Goal: Task Accomplishment & Management: Use online tool/utility

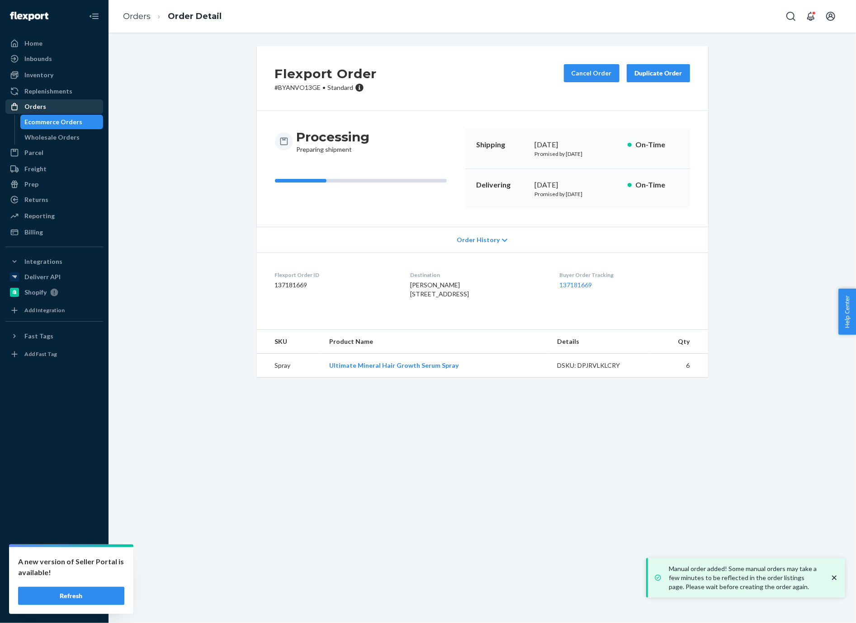
click at [72, 111] on div "Orders" at bounding box center [54, 106] width 96 height 13
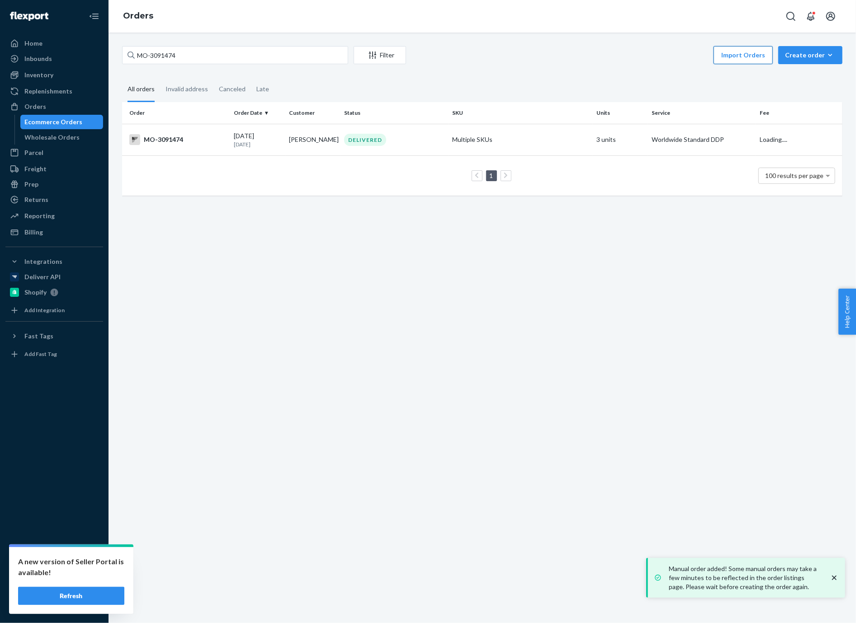
click at [751, 59] on button "Import Orders" at bounding box center [742, 55] width 59 height 18
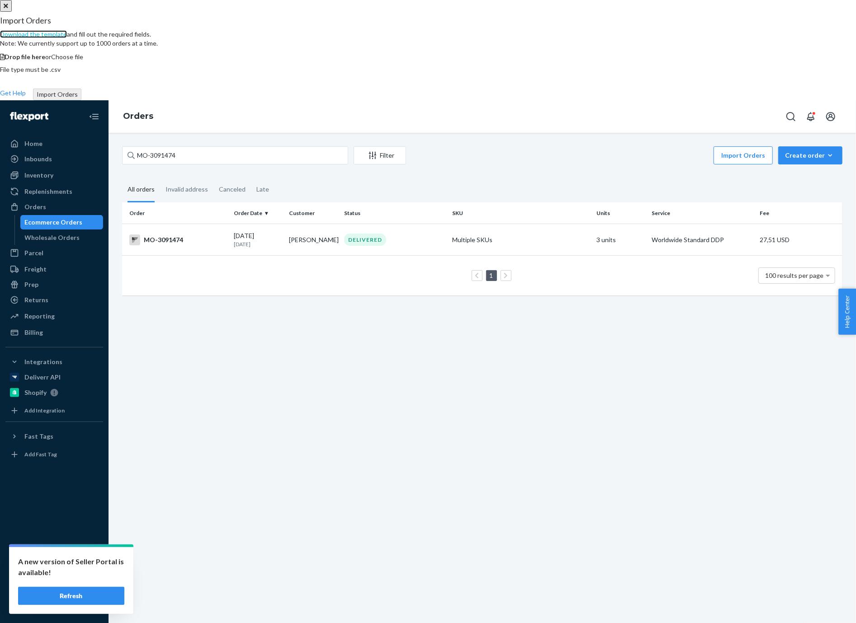
click at [67, 38] on link "Download the template" at bounding box center [33, 34] width 67 height 8
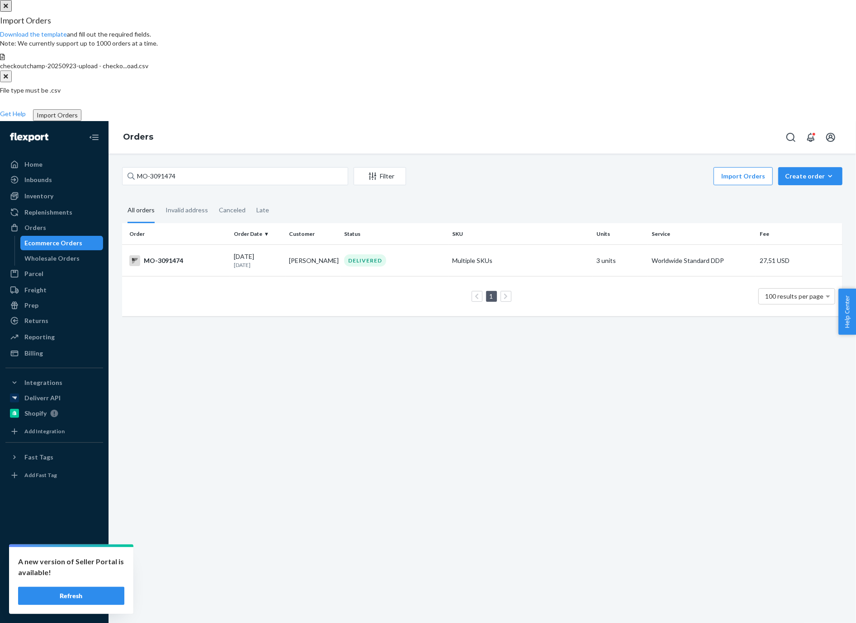
click at [81, 121] on button "Import Orders" at bounding box center [57, 115] width 48 height 12
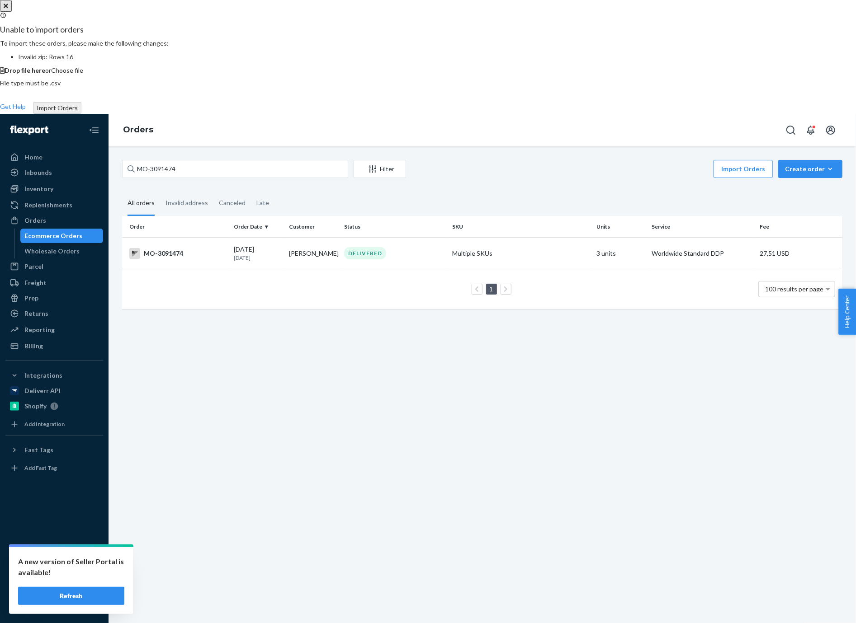
click at [8, 9] on icon "Close" at bounding box center [6, 6] width 5 height 6
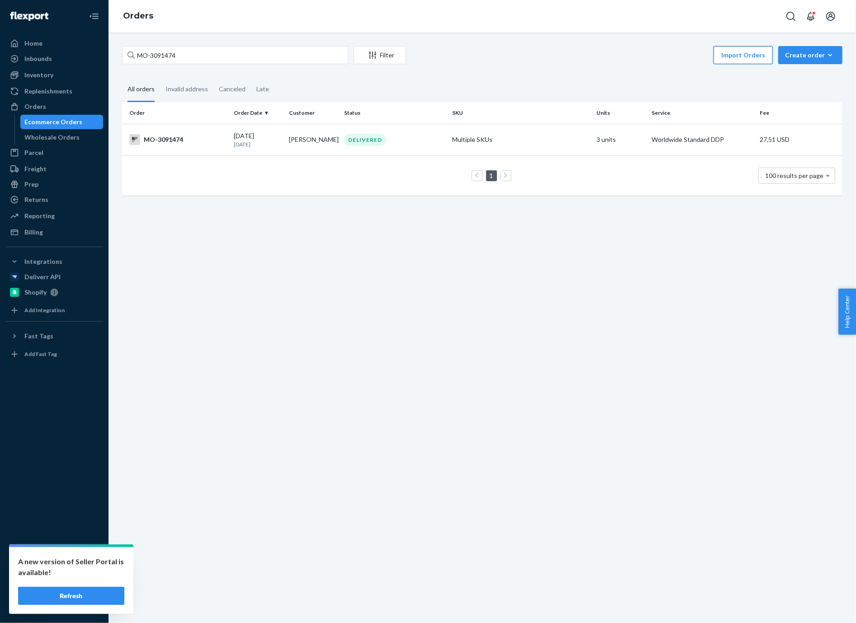
click at [744, 52] on button "Import Orders" at bounding box center [742, 55] width 59 height 18
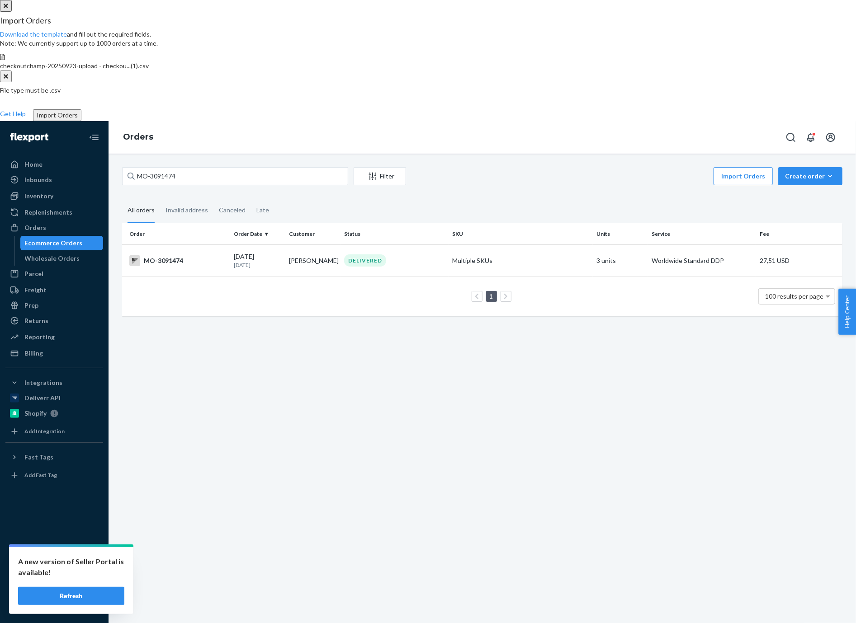
click at [81, 121] on button "Import Orders" at bounding box center [57, 115] width 48 height 12
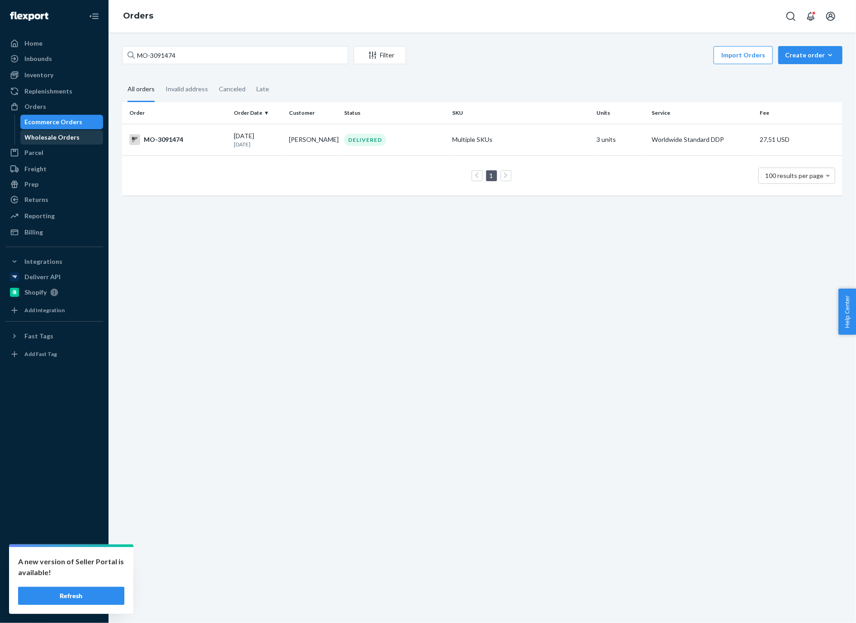
click at [51, 142] on div "Wholesale Orders" at bounding box center [61, 137] width 81 height 13
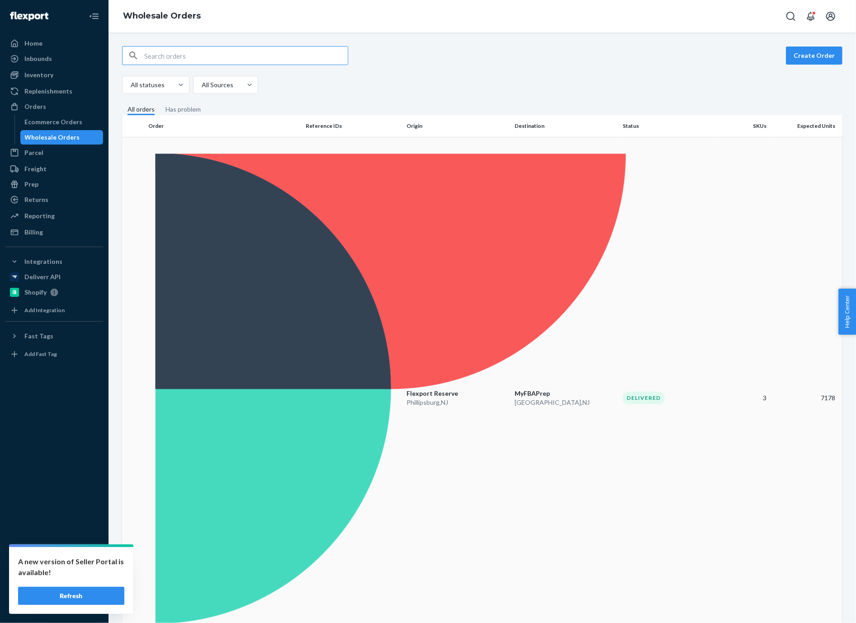
click at [495, 398] on p "[GEOGRAPHIC_DATA] , [GEOGRAPHIC_DATA]" at bounding box center [456, 402] width 101 height 9
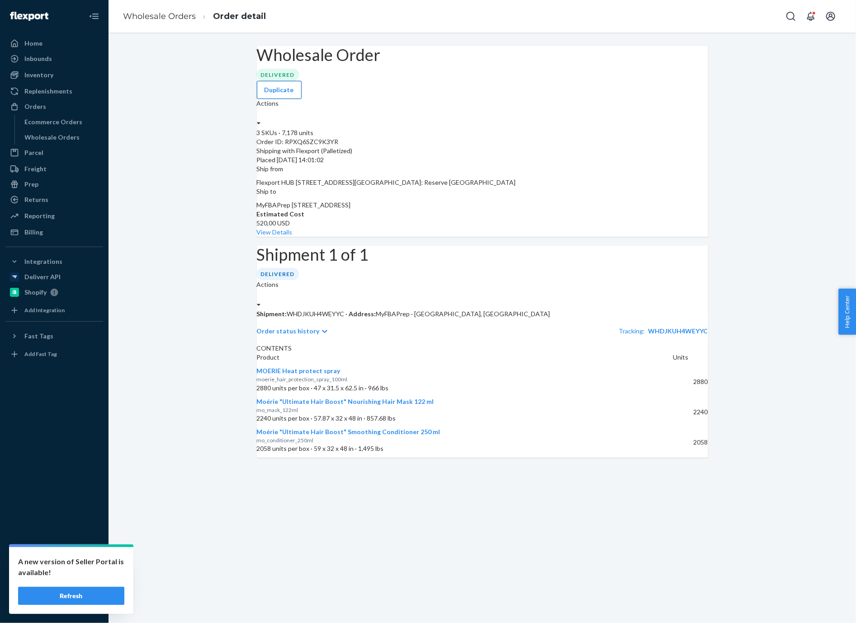
click at [302, 81] on button "Duplicate" at bounding box center [279, 90] width 45 height 18
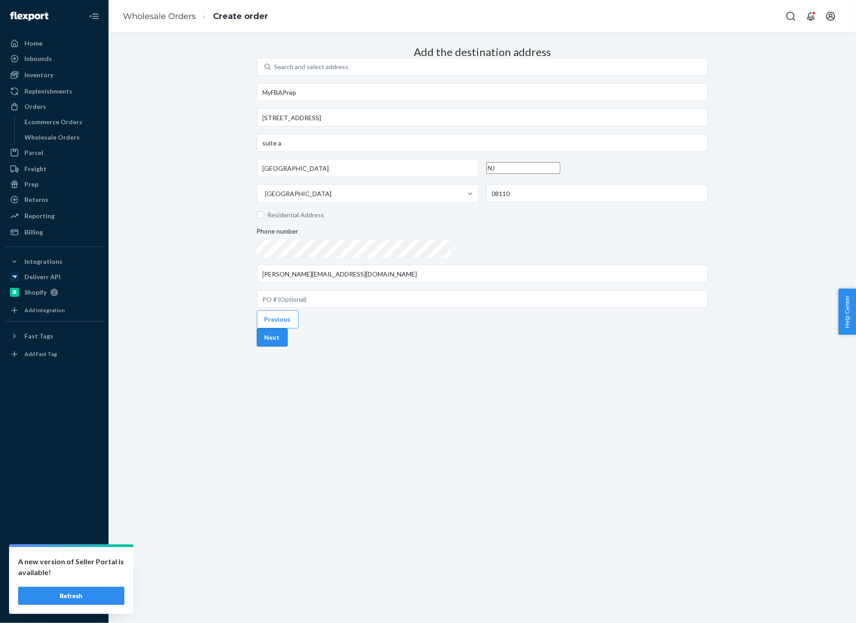
click at [287, 347] on button "Next" at bounding box center [272, 338] width 31 height 18
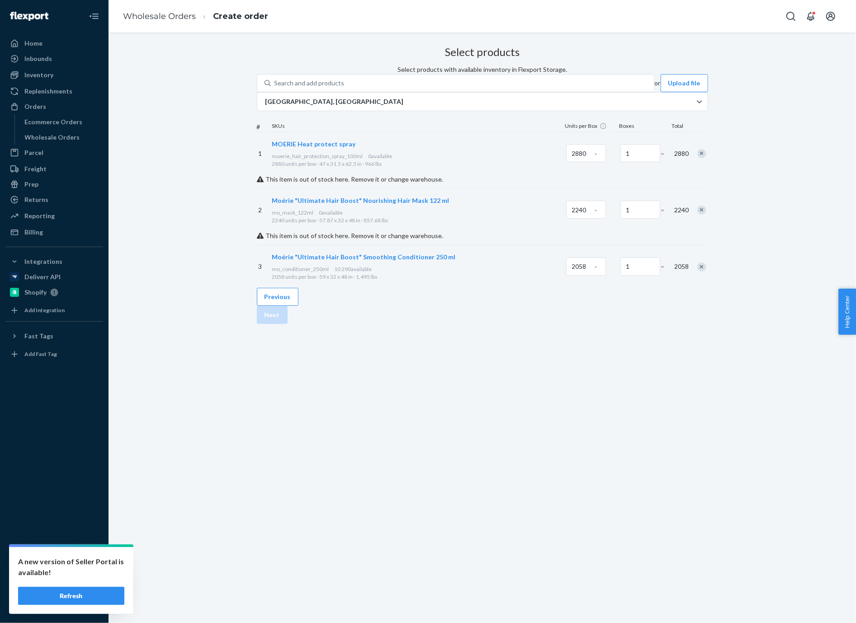
click at [697, 158] on div "Remove Item" at bounding box center [701, 153] width 9 height 9
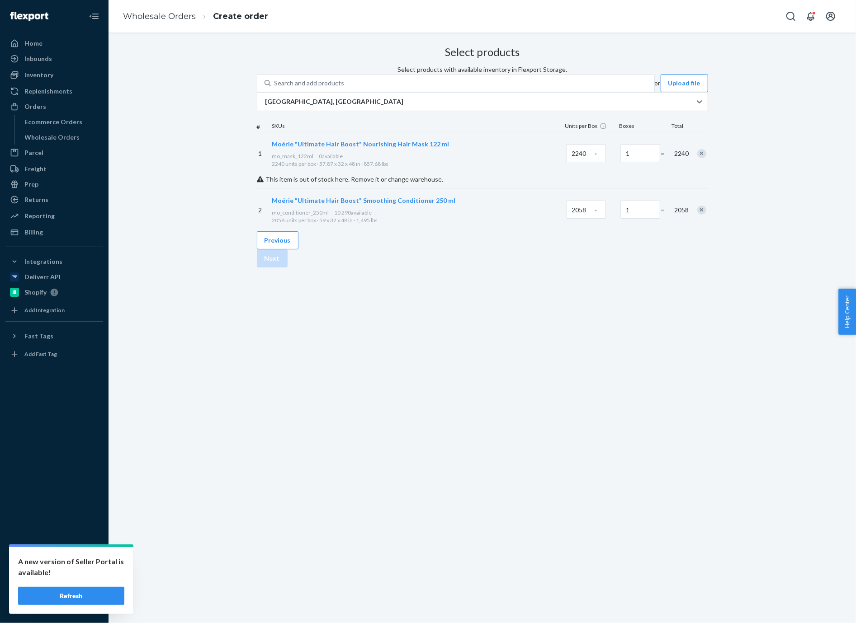
click at [697, 158] on div "Remove Item" at bounding box center [701, 153] width 9 height 9
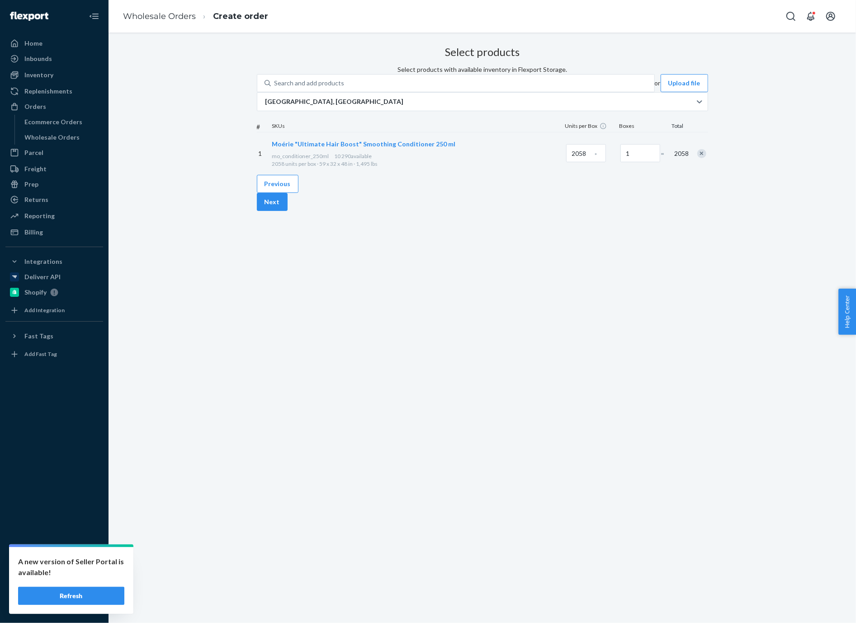
click at [697, 158] on div "Remove Item" at bounding box center [701, 153] width 9 height 9
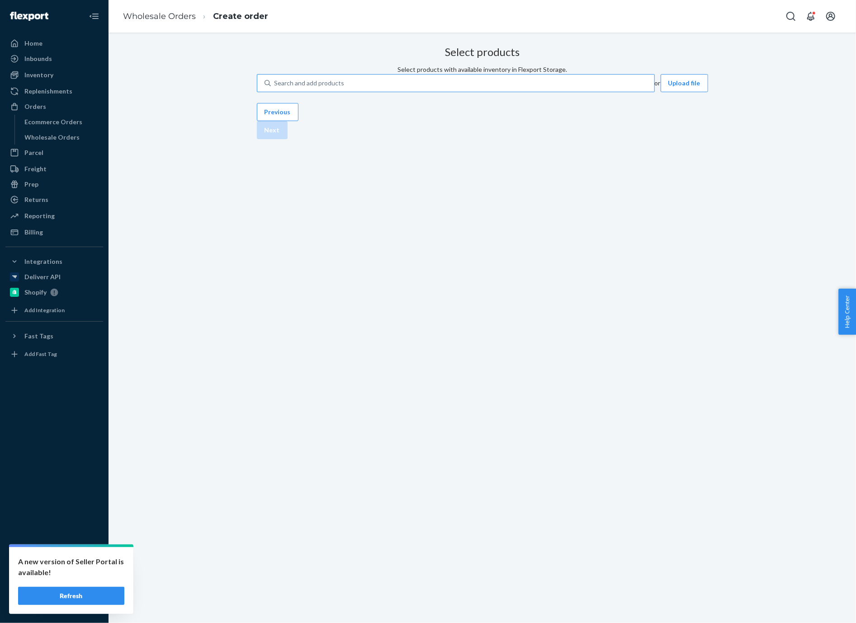
click at [465, 91] on div "Search and add products" at bounding box center [462, 83] width 383 height 16
click at [275, 88] on input "Search and add products" at bounding box center [274, 83] width 1 height 9
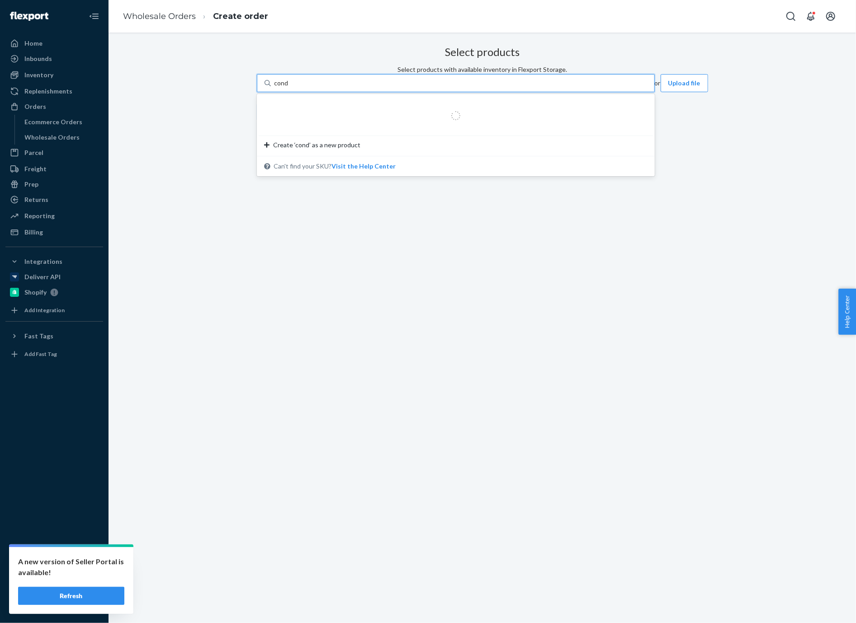
type input "condi"
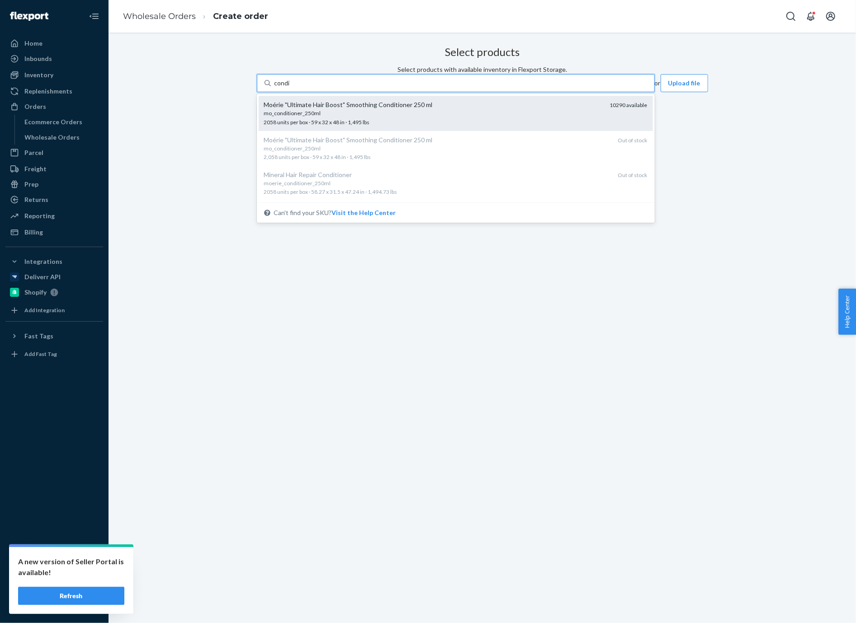
click at [423, 117] on div "mo_conditioner_250ml" at bounding box center [433, 113] width 339 height 8
click at [291, 88] on input "condi" at bounding box center [282, 83] width 16 height 9
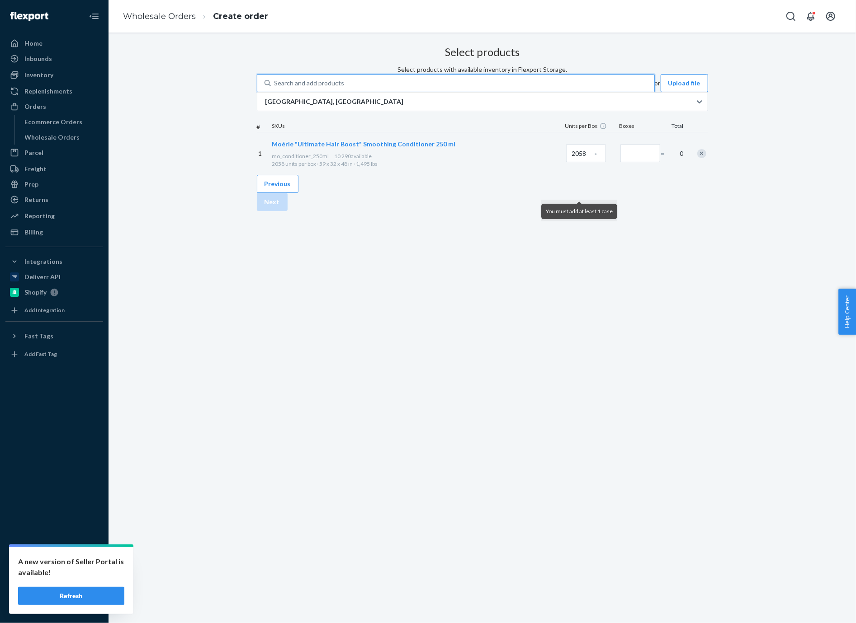
click at [478, 91] on div "Search and add products" at bounding box center [462, 83] width 383 height 16
click at [275, 88] on input "0 results available. Select is focused ,type to refine list, press Down to open…" at bounding box center [274, 83] width 1 height 9
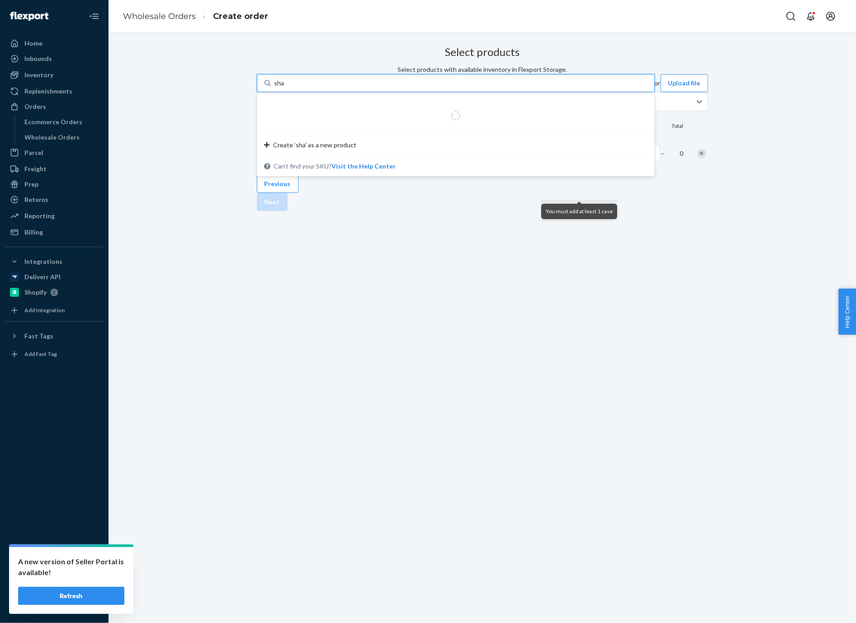
type input "sham"
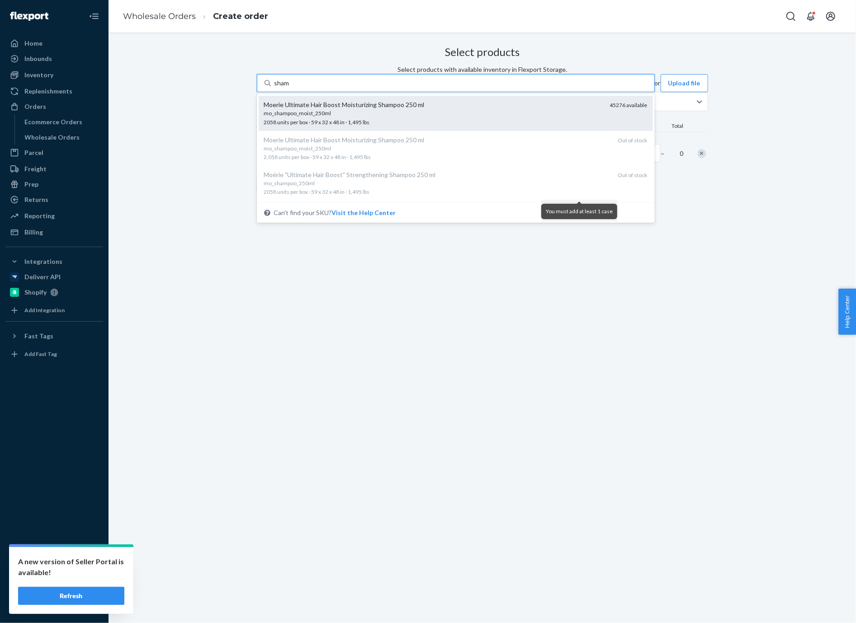
click at [466, 117] on div "mo_shampoo_moist_250ml" at bounding box center [433, 113] width 339 height 8
click at [290, 88] on input "sham" at bounding box center [281, 83] width 15 height 9
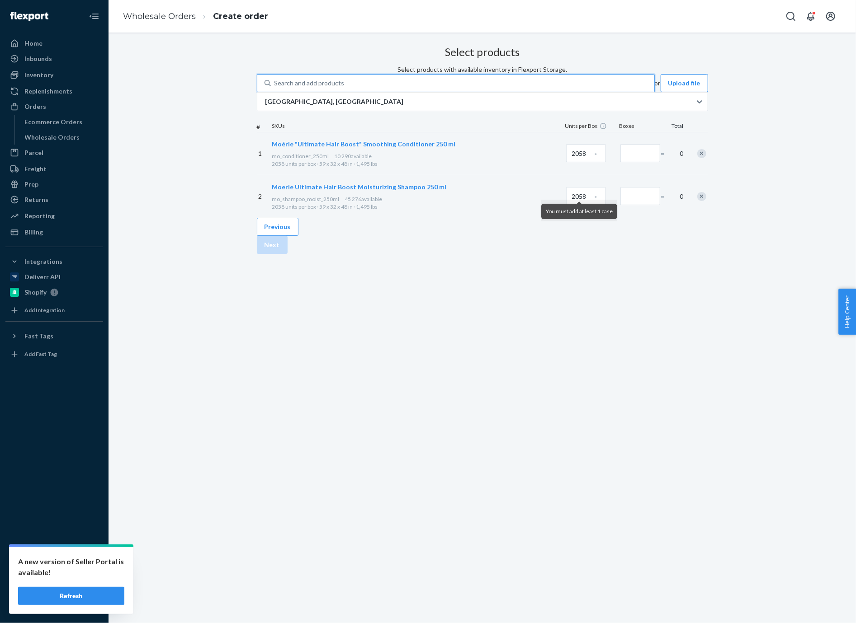
click at [435, 91] on div "Search and add products" at bounding box center [462, 83] width 383 height 16
click at [275, 88] on input "0 results available. Select is focused ,type to refine list, press Down to open…" at bounding box center [274, 83] width 1 height 9
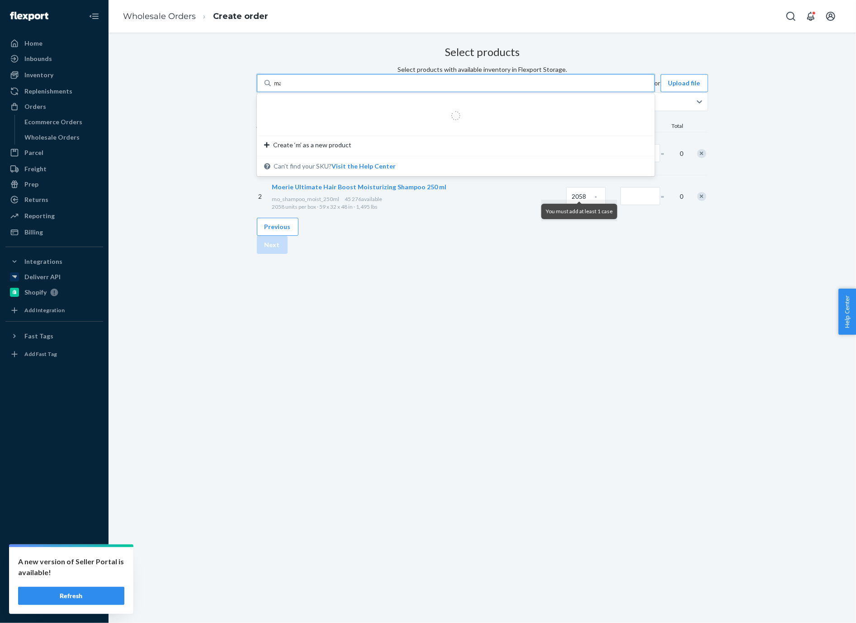
type input "mask"
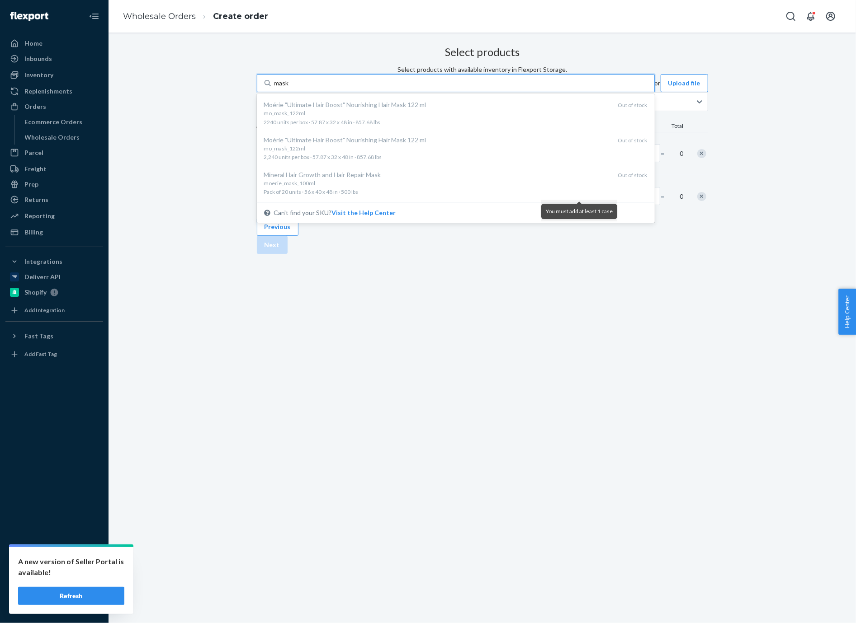
click at [418, 91] on div "mask mask" at bounding box center [462, 83] width 383 height 16
click at [290, 88] on input "mask" at bounding box center [281, 83] width 15 height 9
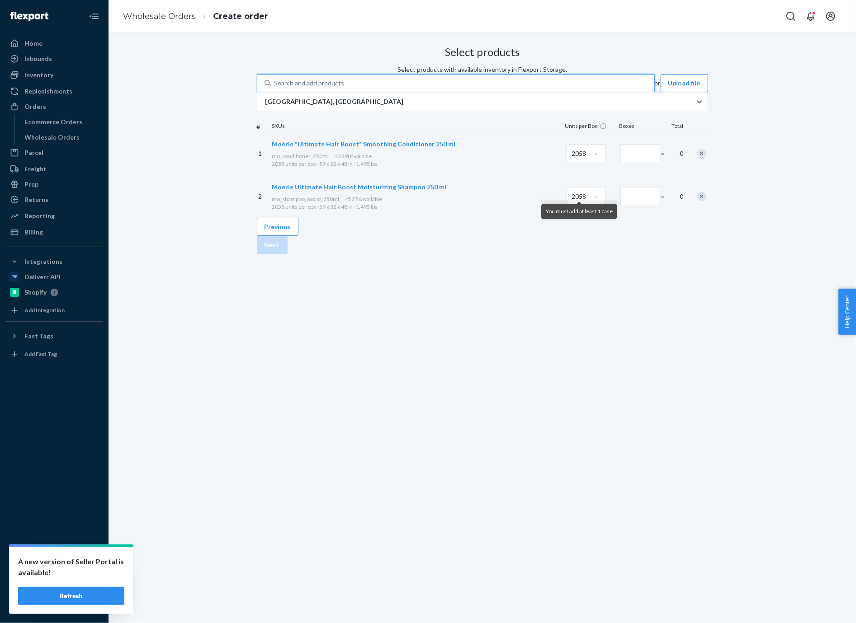
click at [418, 91] on div "Search and add products" at bounding box center [462, 83] width 383 height 16
click at [275, 88] on input "0 results available. Select is focused ,type to refine list, press Down to open…" at bounding box center [274, 83] width 1 height 9
click at [418, 91] on div "Search and add products" at bounding box center [462, 83] width 383 height 16
click at [275, 88] on input "0 results available. Select is focused ,type to refine list, press Down to open…" at bounding box center [274, 83] width 1 height 9
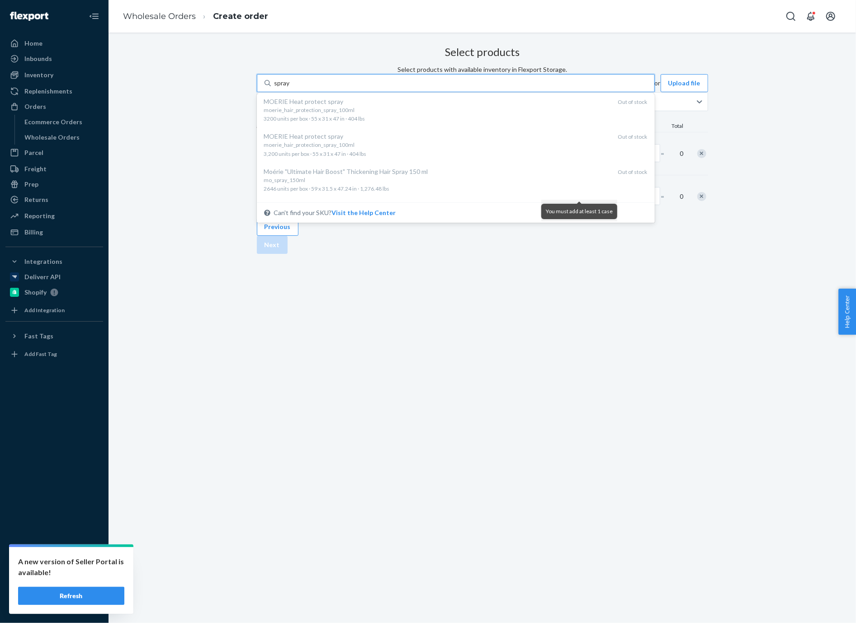
scroll to position [234, 0]
type input "spray"
click at [489, 421] on div "Select products Select products with available inventory in Flexport Storage. o…" at bounding box center [481, 328] width 747 height 591
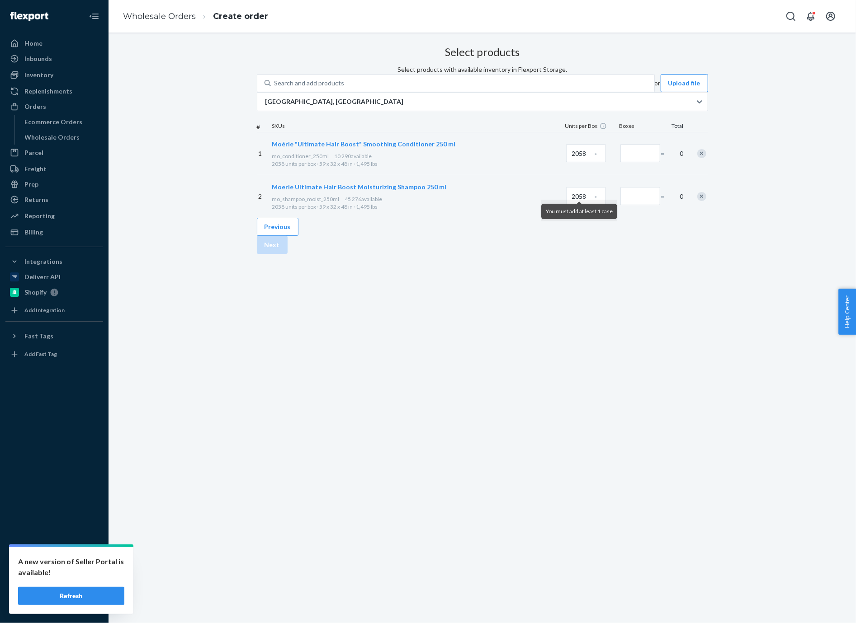
click at [618, 172] on div at bounding box center [638, 153] width 41 height 37
click at [620, 162] on input "Number of boxes" at bounding box center [640, 153] width 40 height 18
drag, startPoint x: 573, startPoint y: 193, endPoint x: 581, endPoint y: 193, distance: 7.7
click at [620, 162] on input "0" at bounding box center [640, 153] width 40 height 18
click at [620, 162] on input "1" at bounding box center [640, 153] width 40 height 18
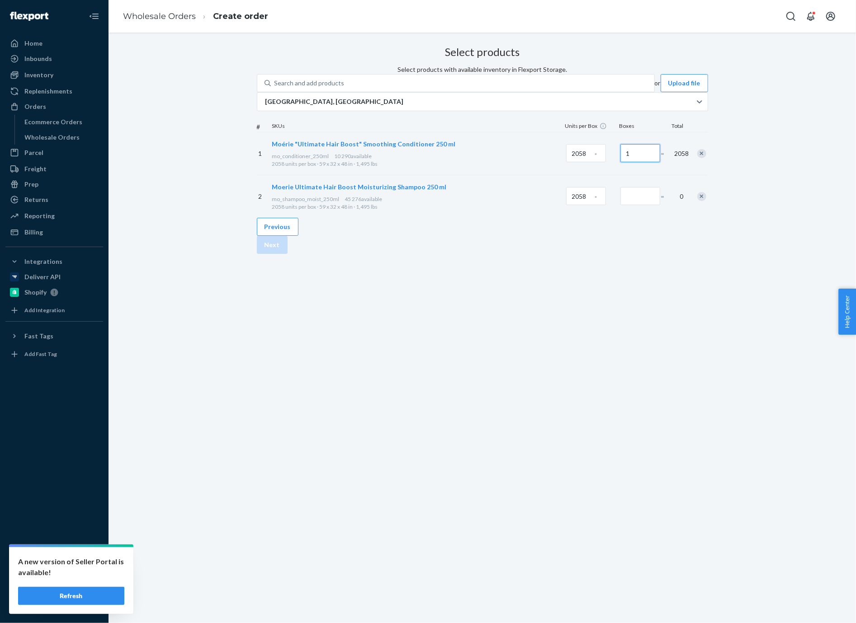
click at [620, 162] on input "1" at bounding box center [640, 153] width 40 height 18
paste input "2"
type input "2"
click at [620, 205] on input "Number of boxes" at bounding box center [640, 196] width 40 height 18
type input "1"
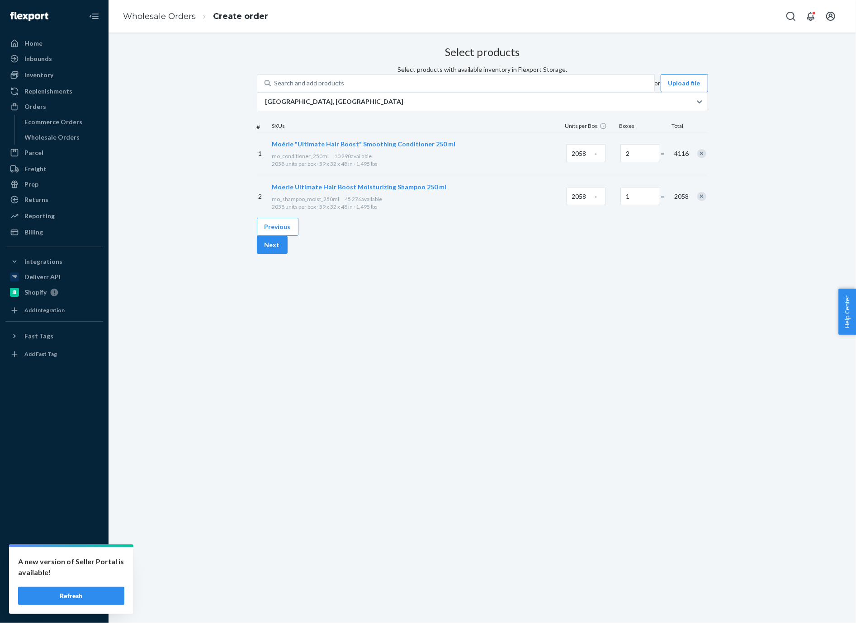
click at [593, 254] on div "Previous Next" at bounding box center [482, 236] width 451 height 36
click at [287, 254] on button "Next" at bounding box center [272, 245] width 31 height 18
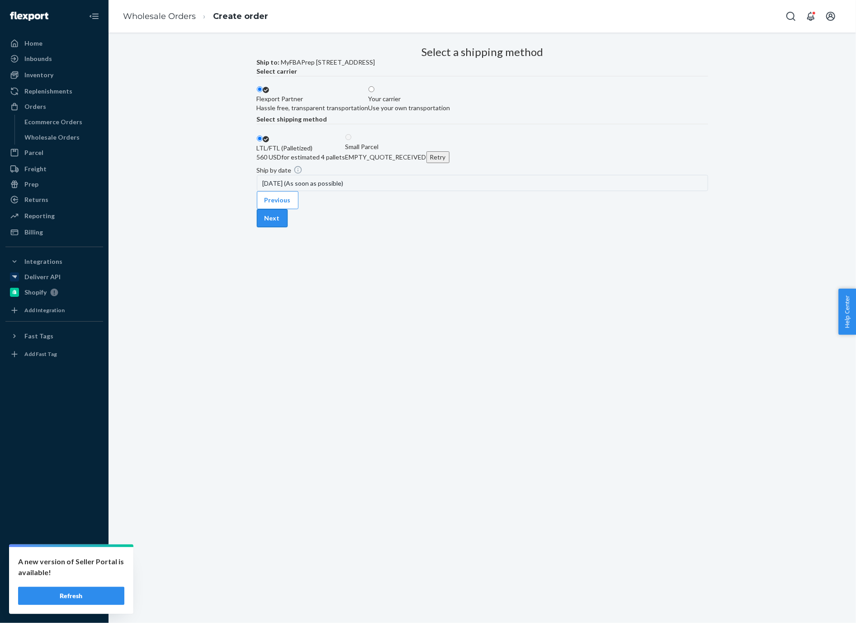
click at [287, 227] on button "Next" at bounding box center [272, 218] width 31 height 18
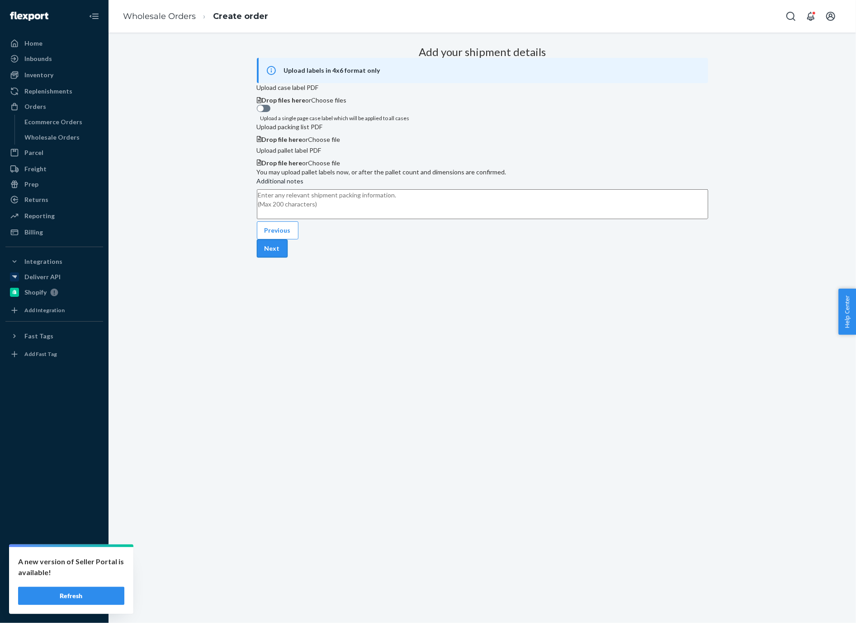
click at [287, 258] on button "Next" at bounding box center [272, 249] width 31 height 18
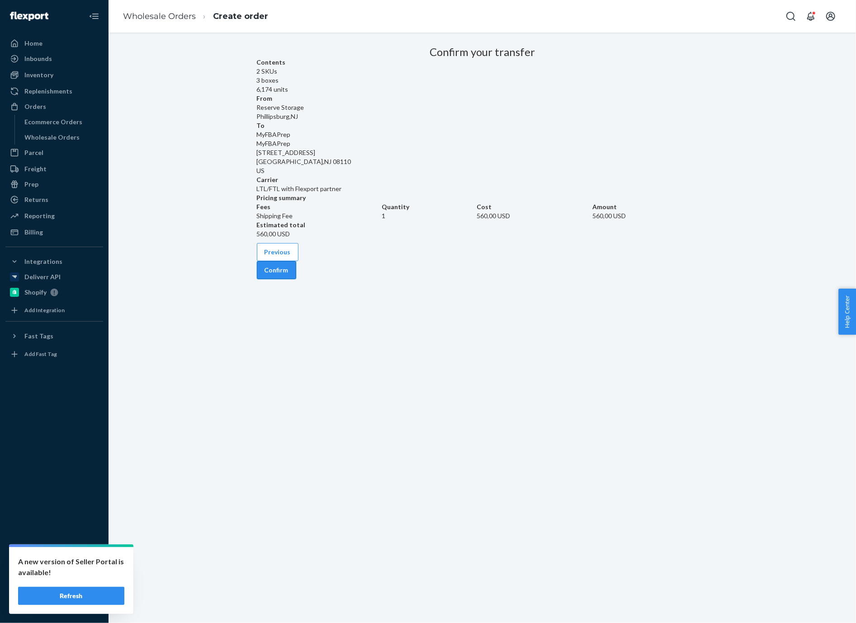
click at [296, 279] on button "Confirm" at bounding box center [276, 270] width 39 height 18
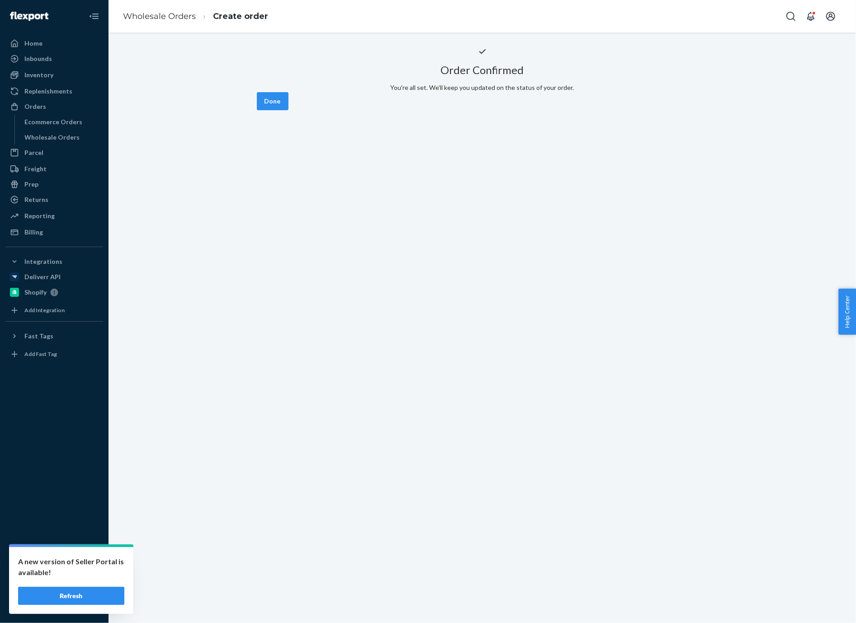
click at [288, 110] on button "Done" at bounding box center [273, 101] width 32 height 18
